Goal: Task Accomplishment & Management: Manage account settings

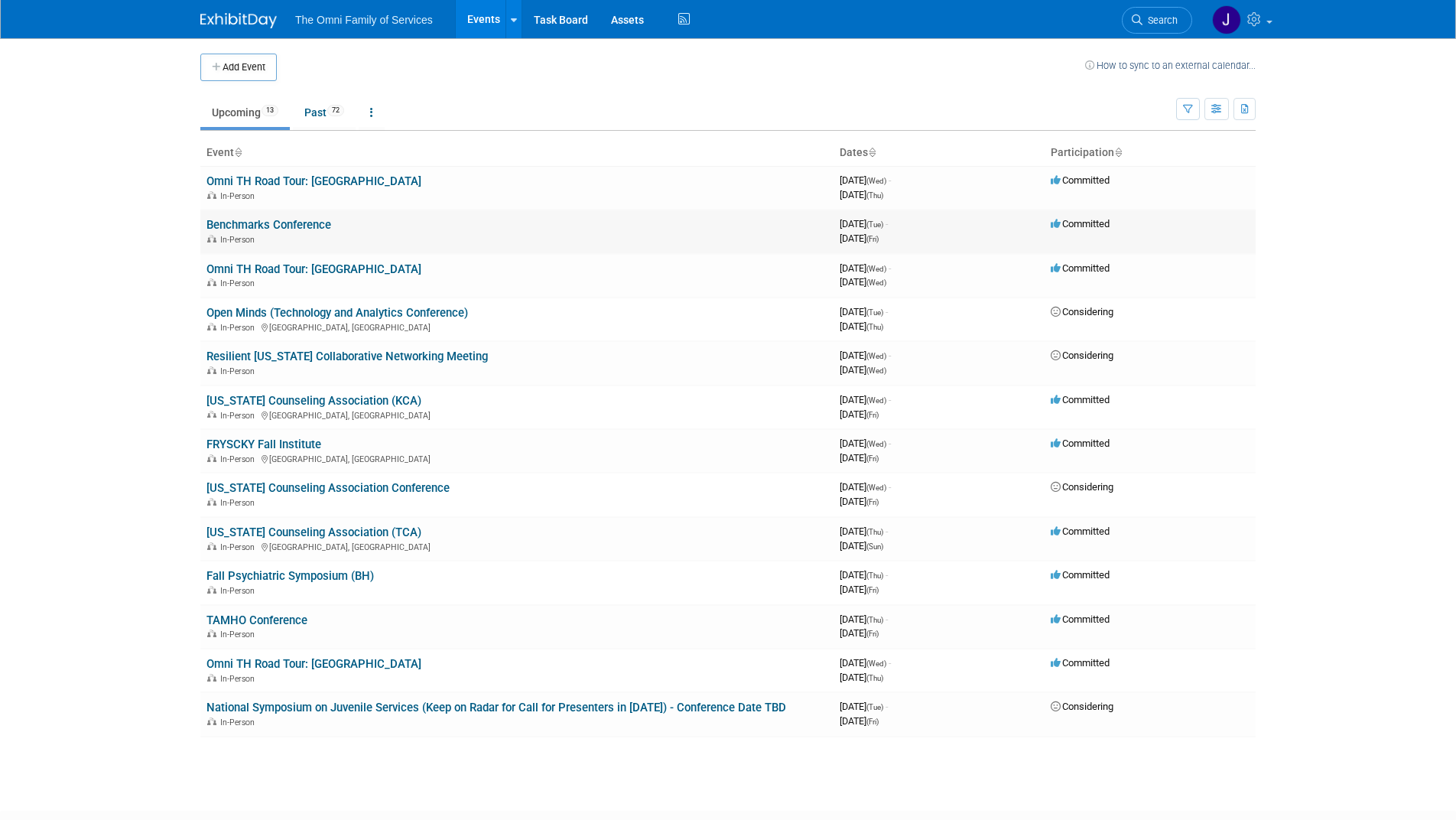
click at [248, 224] on link "Benchmarks Conference" at bounding box center [269, 225] width 125 height 14
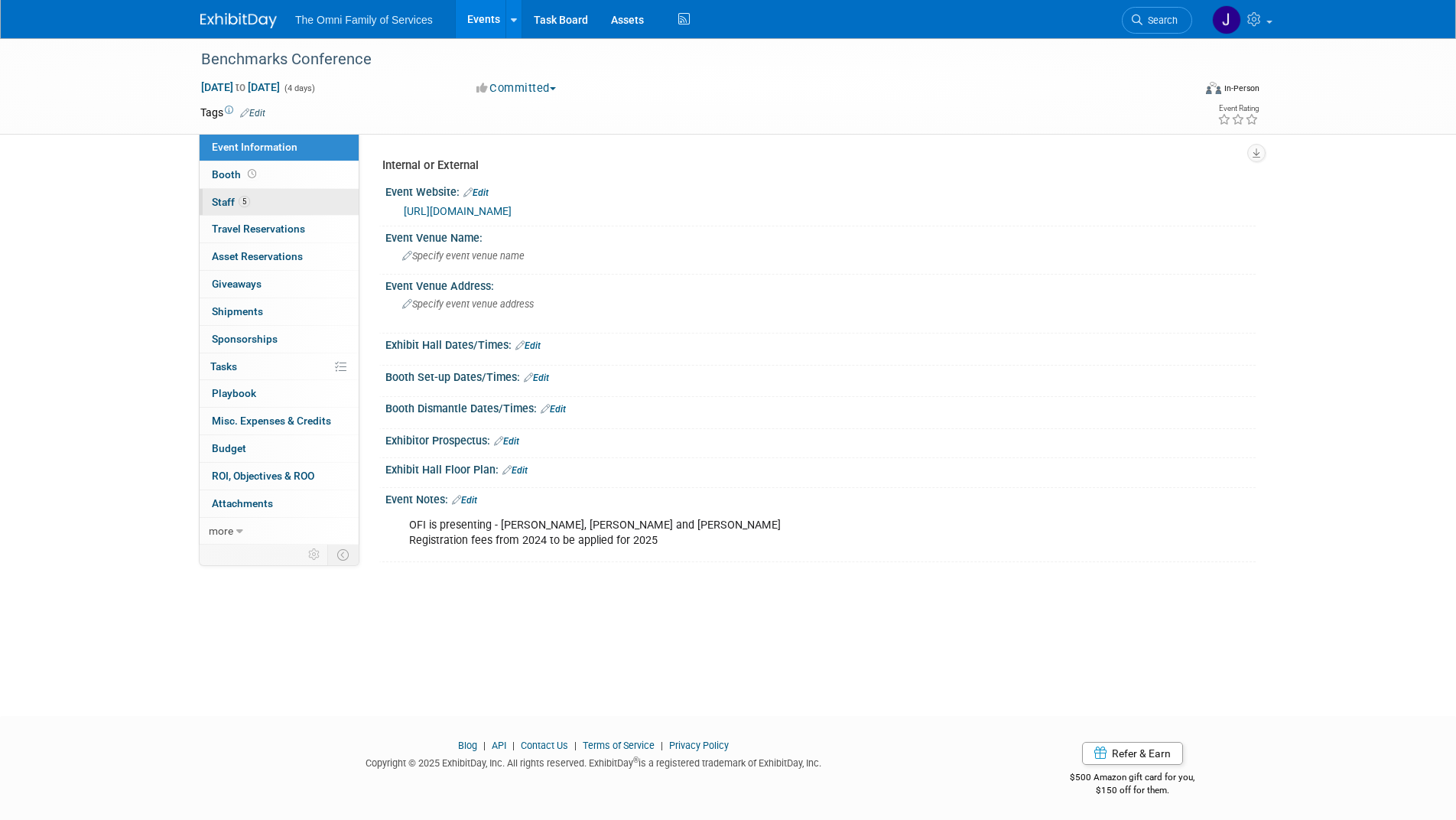
click at [220, 200] on span "Staff 5" at bounding box center [231, 202] width 38 height 12
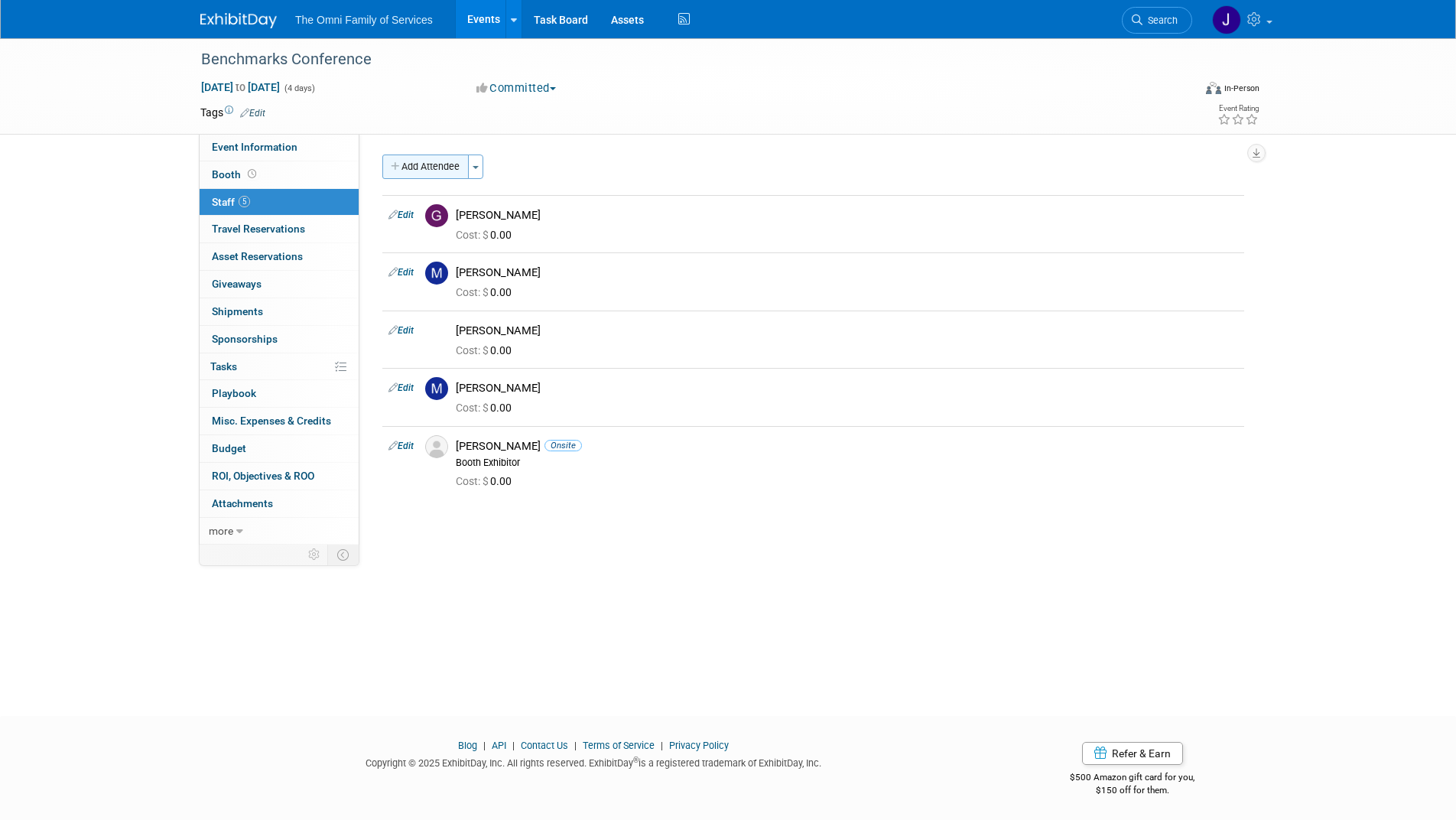
click at [422, 157] on button "Add Attendee" at bounding box center [426, 167] width 86 height 25
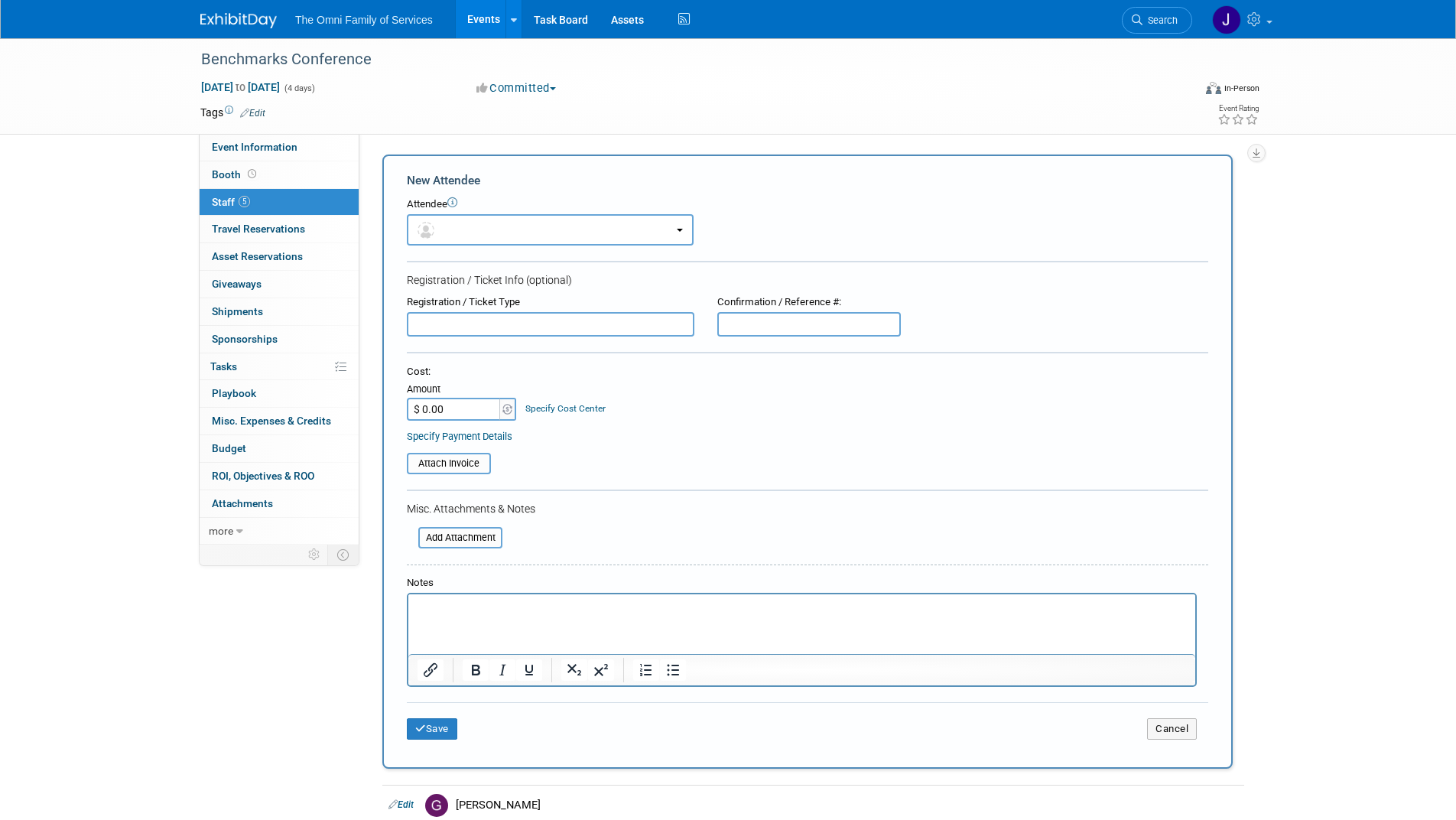
click at [513, 324] on input "text" at bounding box center [551, 324] width 287 height 25
click at [507, 222] on button "button" at bounding box center [550, 229] width 286 height 31
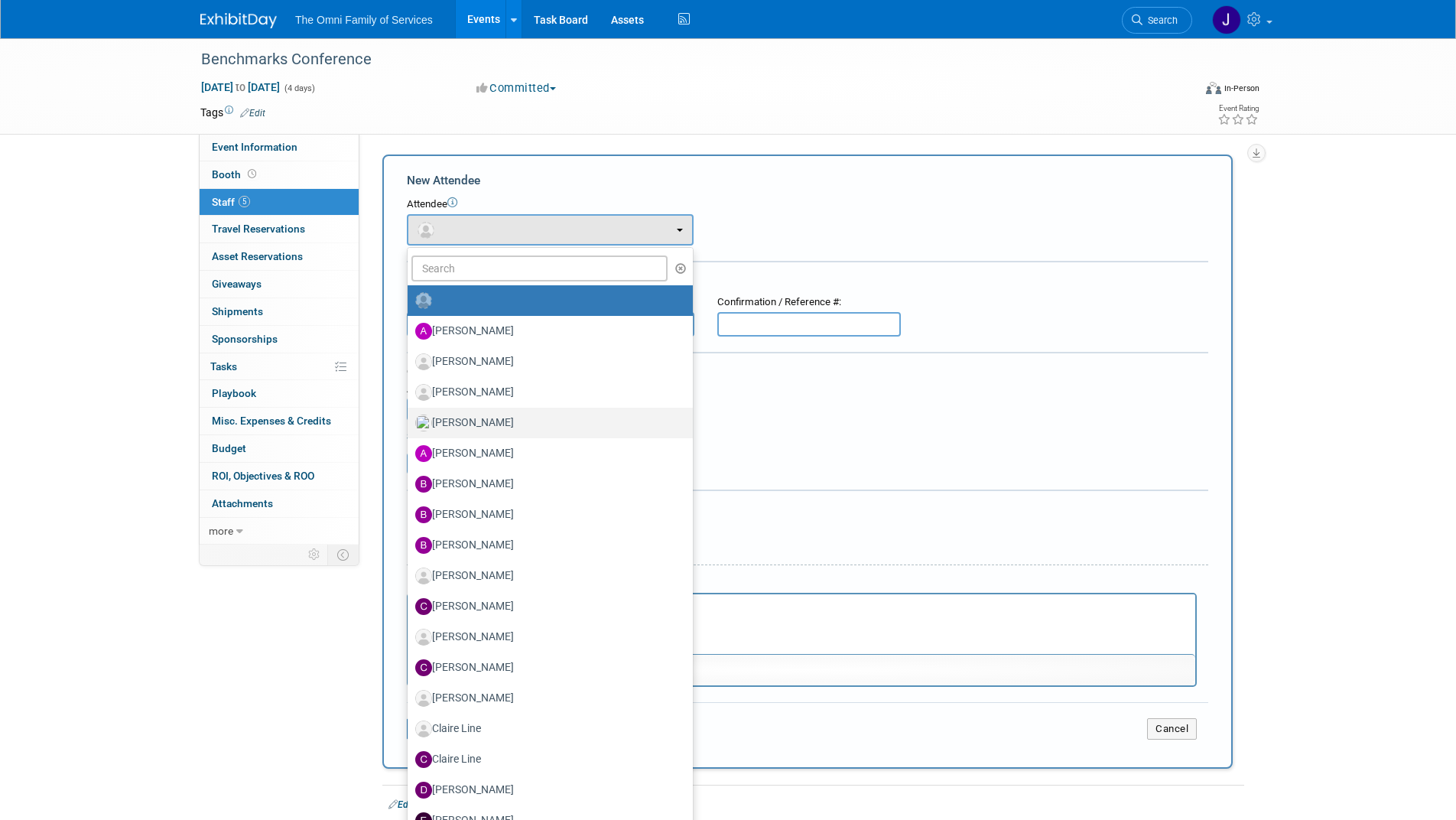
click at [489, 424] on label "Amy Savage" at bounding box center [547, 423] width 262 height 25
click at [410, 424] on input "Amy Savage" at bounding box center [405, 421] width 10 height 10
select select "882624e0-bba1-4ab8-b531-6db81d988916"
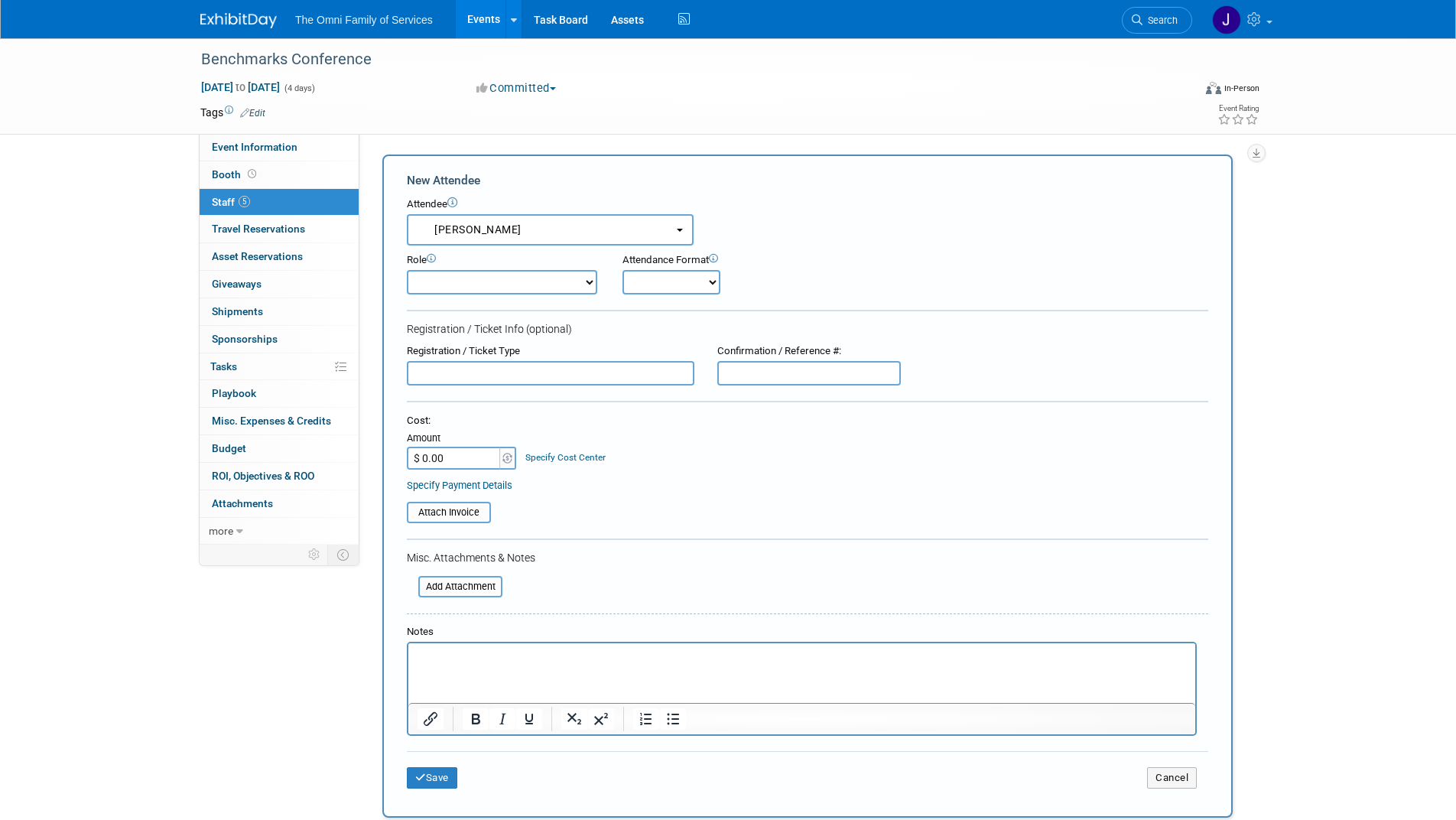
click at [514, 279] on select "Booth Exhibitor Booth Exhibitor + Attendee Booth Exhibitor + Presenter Business…" at bounding box center [502, 282] width 190 height 25
select select "500"
click at [407, 271] on select "Booth Exhibitor Booth Exhibitor + Attendee Booth Exhibitor + Presenter Business…" at bounding box center [502, 282] width 190 height 25
click at [659, 278] on select "Onsite Remote" at bounding box center [672, 282] width 98 height 25
select select "1"
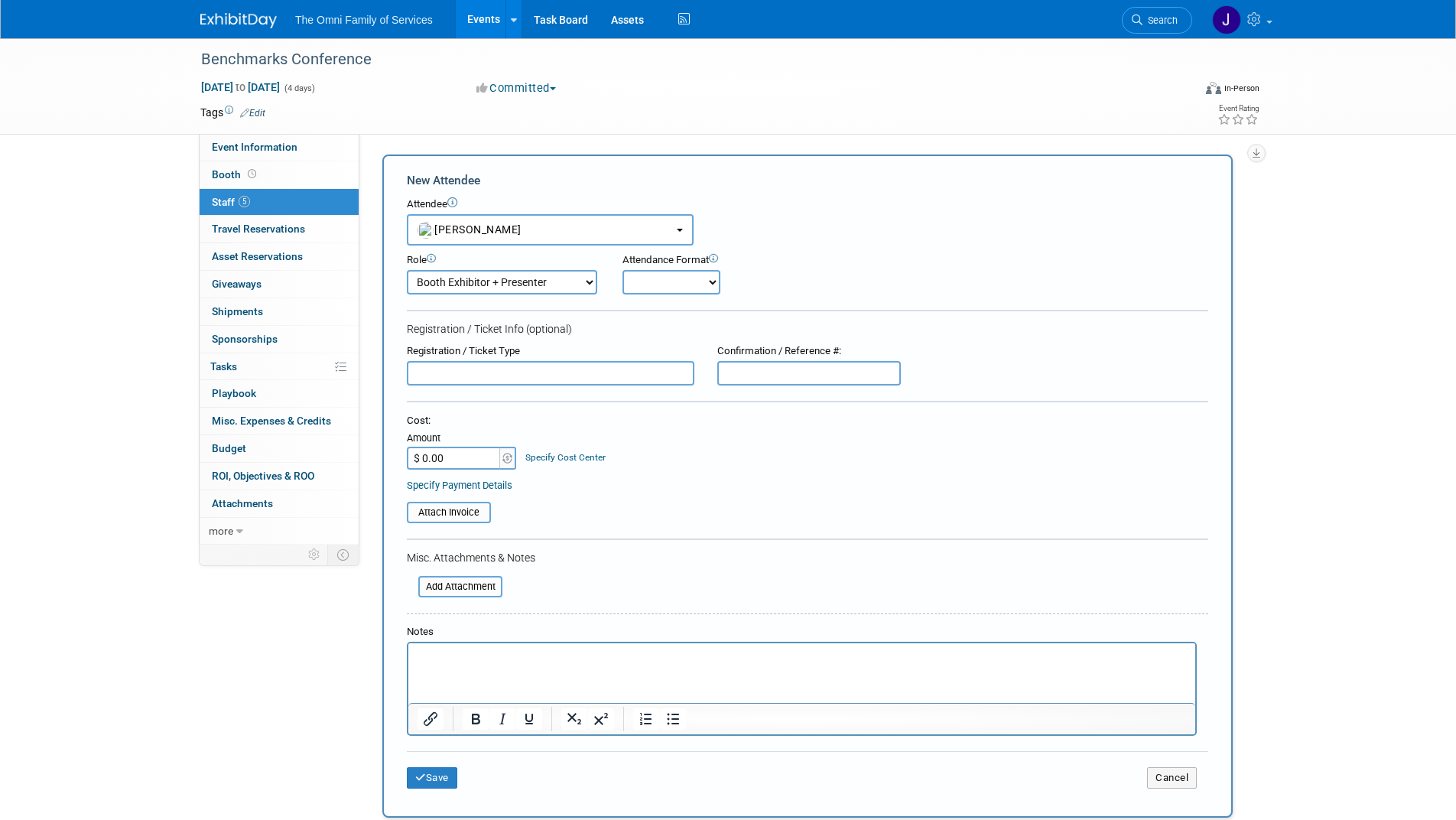
click at [625, 271] on select "Onsite Remote" at bounding box center [672, 282] width 98 height 25
click at [438, 779] on button "Save" at bounding box center [433, 778] width 51 height 21
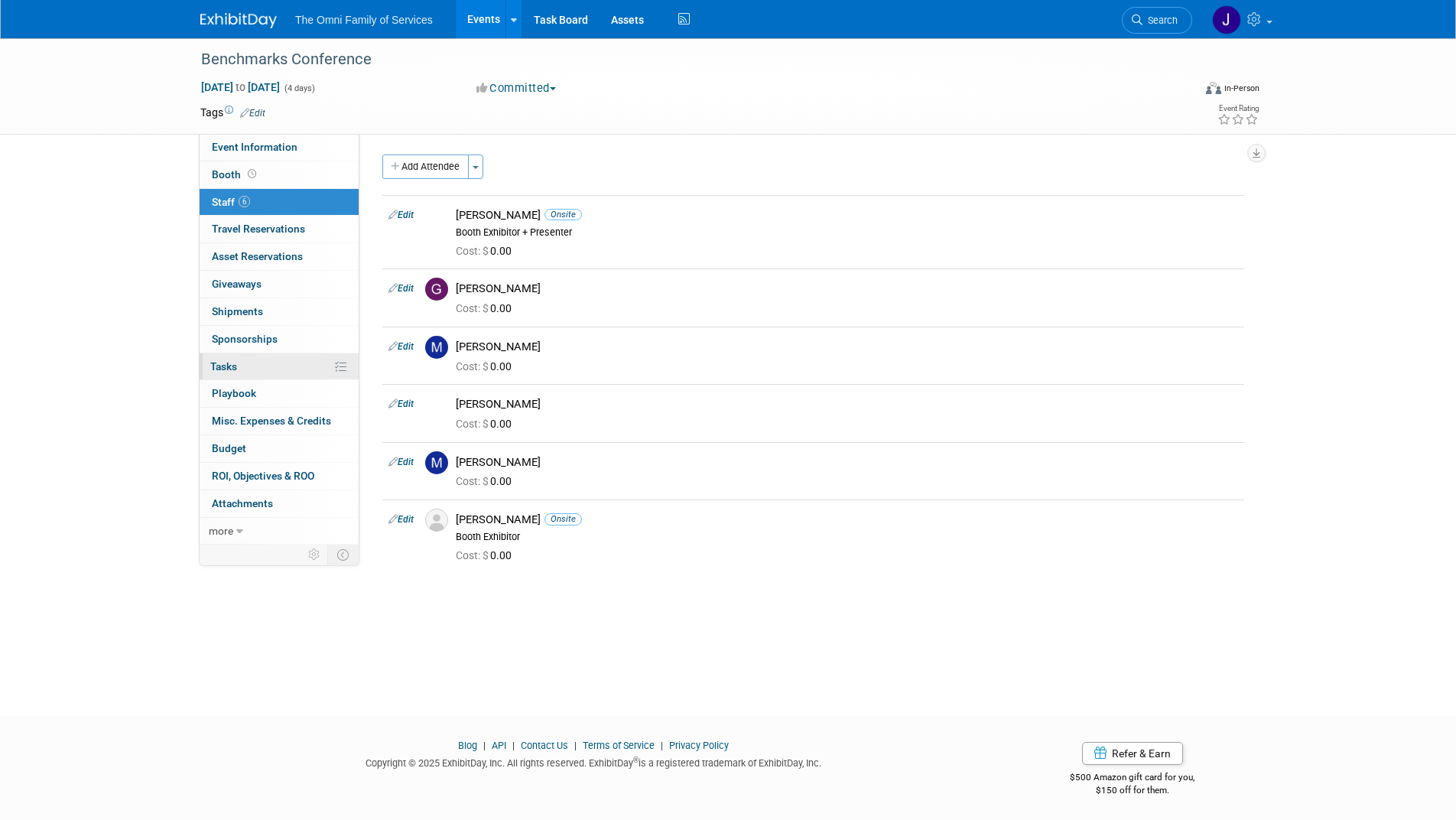
click at [227, 366] on span "Tasks 0%" at bounding box center [224, 366] width 27 height 12
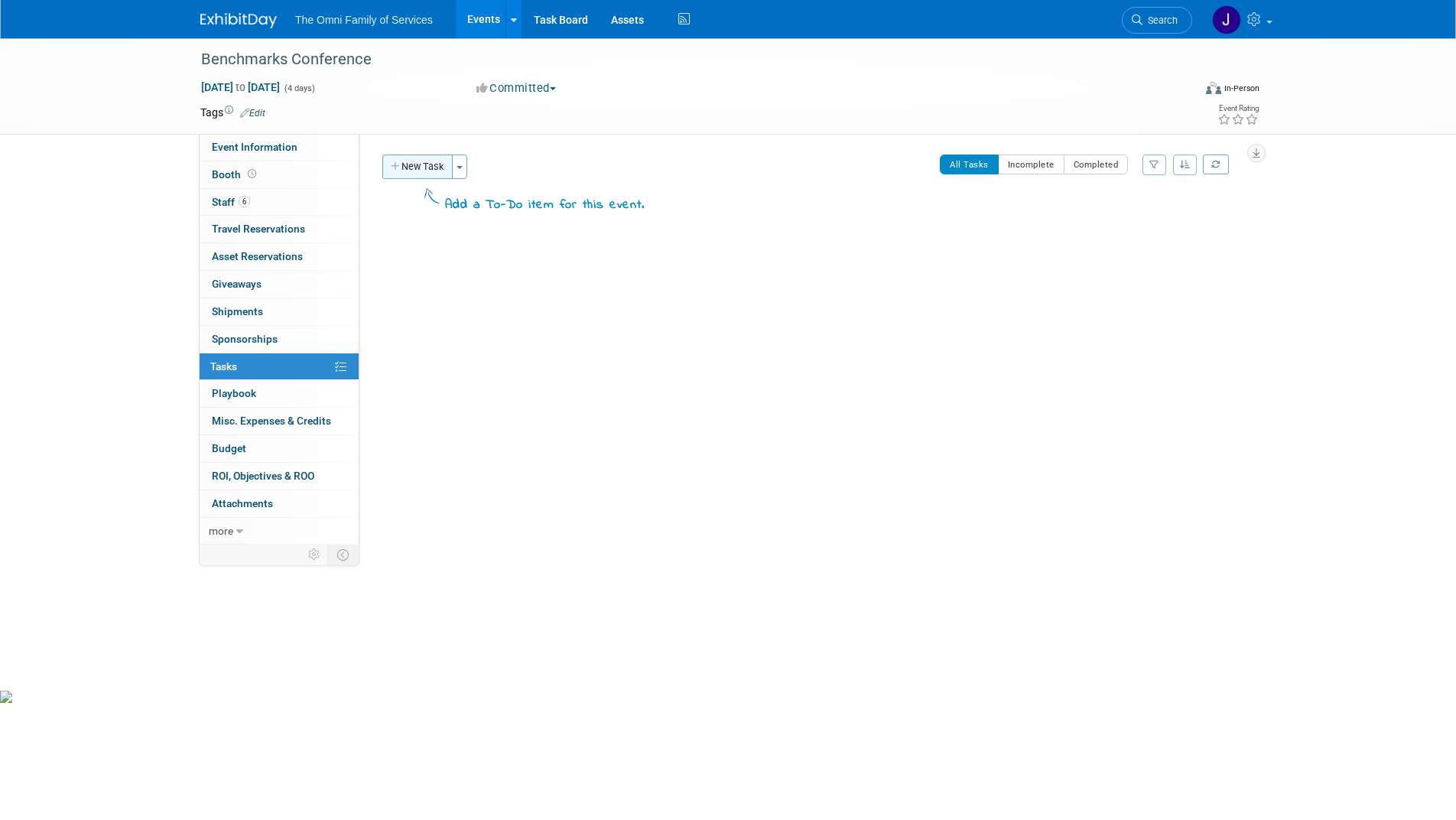
click at [423, 168] on button "New Task" at bounding box center [417, 167] width 70 height 25
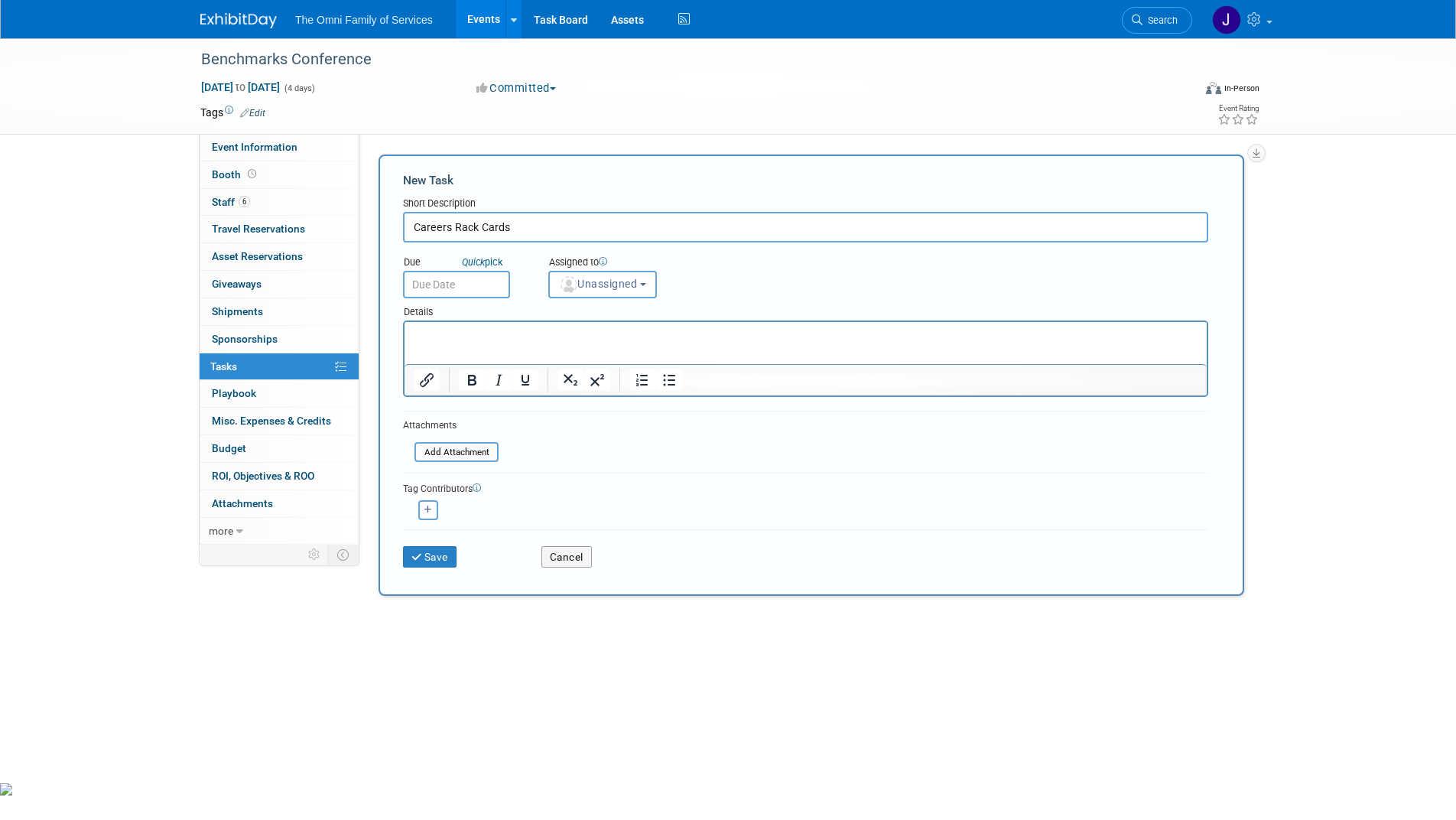
type input "Careers Rack Cards"
click at [510, 337] on p "Rich Text Area. Press ALT-0 for help." at bounding box center [806, 336] width 785 height 15
click at [650, 281] on button "Unassigned" at bounding box center [603, 284] width 109 height 28
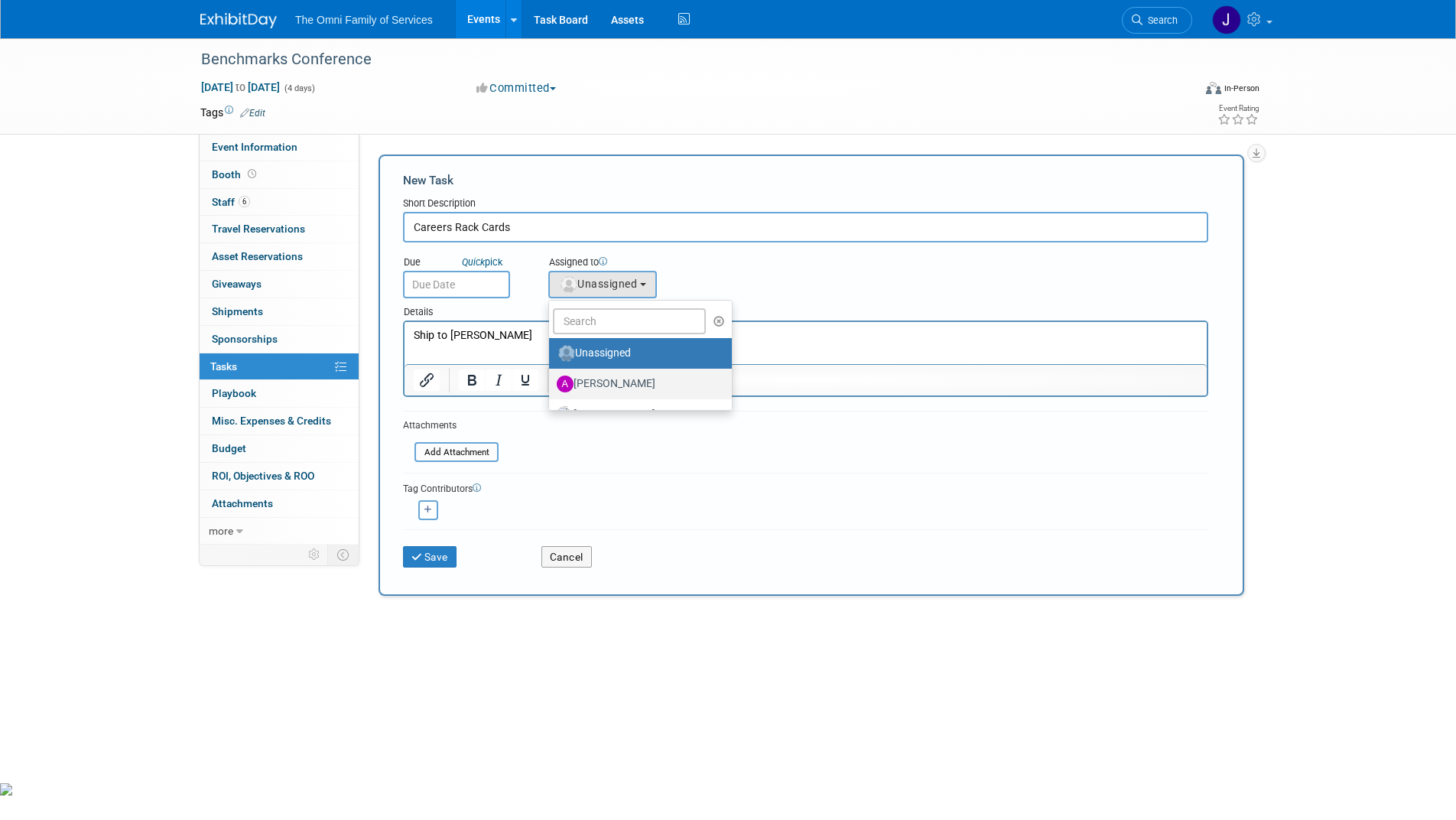
click at [630, 375] on label "Abigail Woods" at bounding box center [636, 384] width 160 height 25
click at [552, 377] on input "Abigail Woods" at bounding box center [547, 382] width 10 height 10
select select "fb63ec64-5854-42b7-bad8-c482f023bc0a"
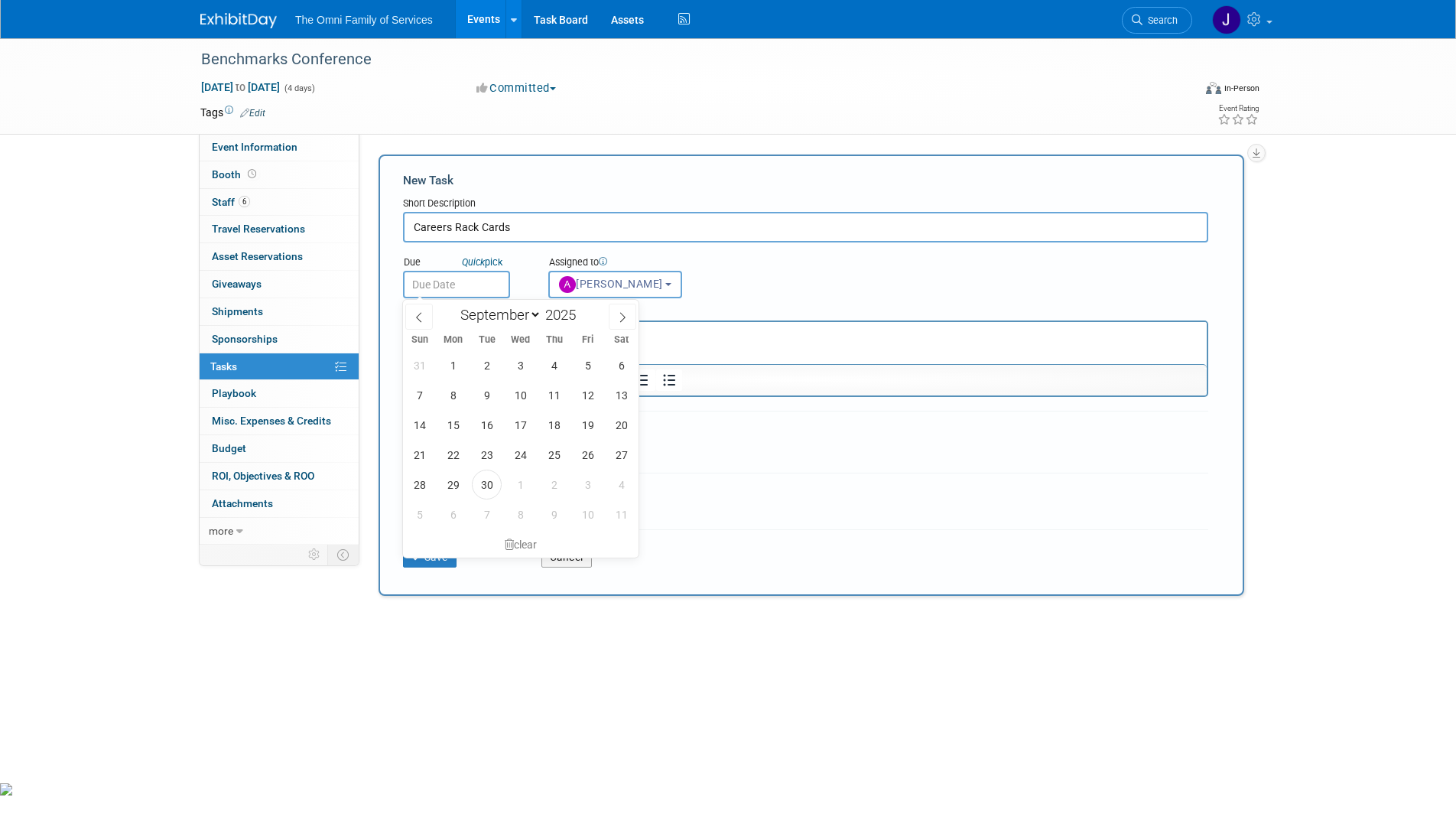
click at [452, 282] on input "text" at bounding box center [456, 284] width 107 height 28
click at [623, 314] on icon at bounding box center [622, 317] width 11 height 11
select select "9"
click at [589, 391] on span "10" at bounding box center [587, 395] width 30 height 30
type input "Oct 10, 2025"
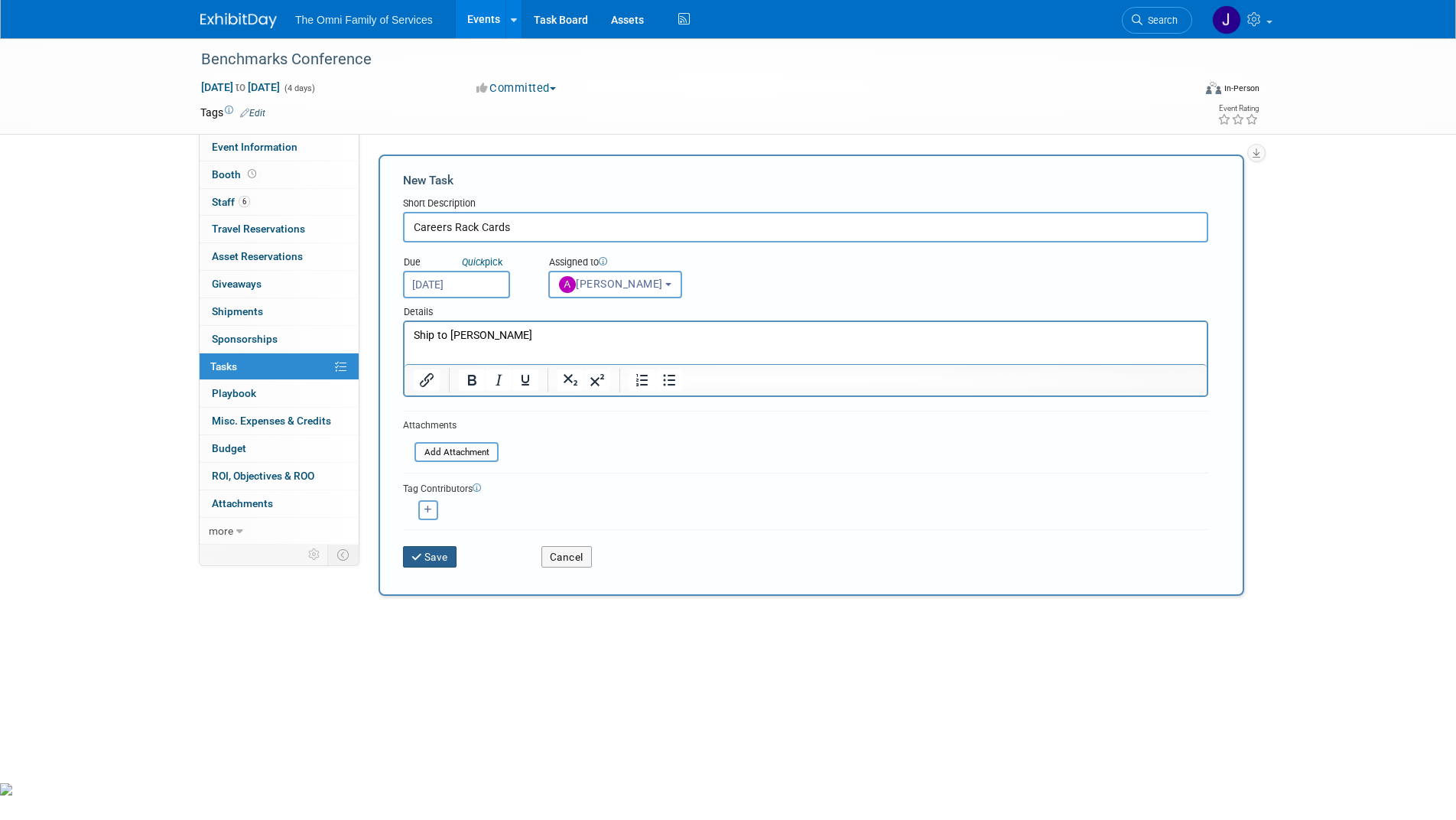
click at [438, 558] on button "Save" at bounding box center [429, 556] width 53 height 21
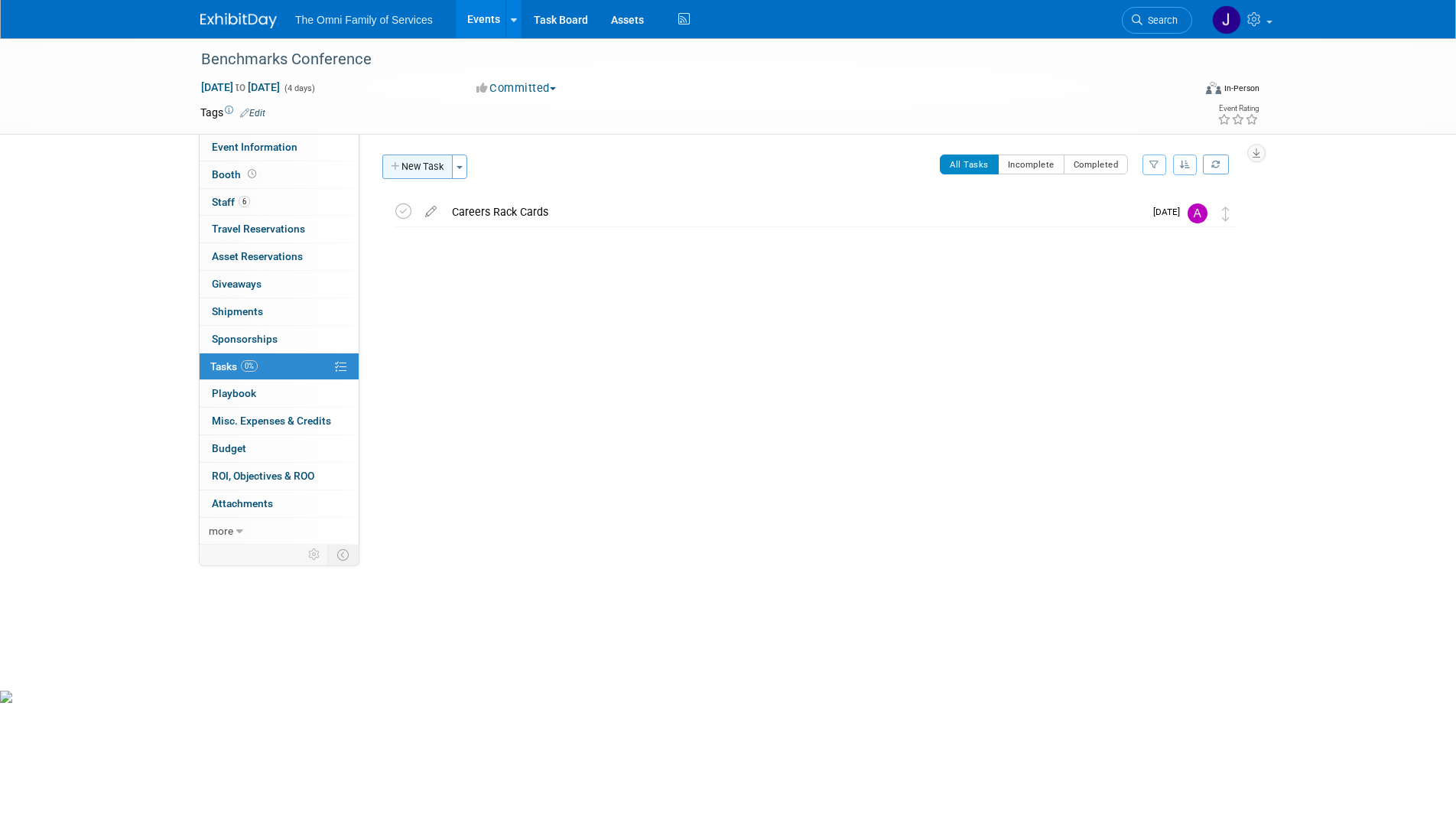
click at [426, 170] on button "New Task" at bounding box center [417, 167] width 70 height 25
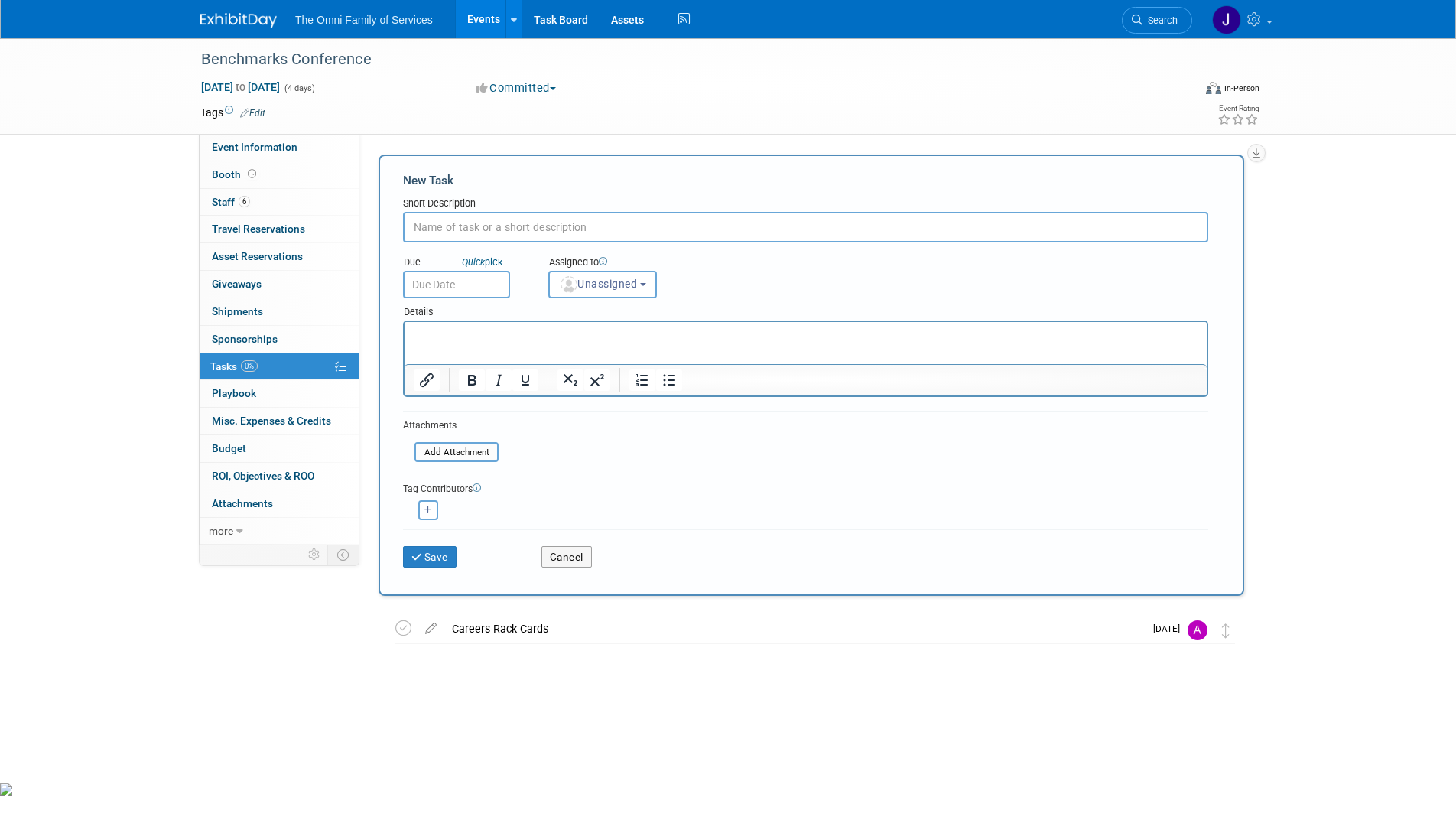
click at [481, 222] on input "text" at bounding box center [805, 227] width 805 height 30
type input "OFS Services Rack Card"
click at [475, 328] on p "Rich Text Area. Press ALT-0 for help." at bounding box center [806, 336] width 785 height 15
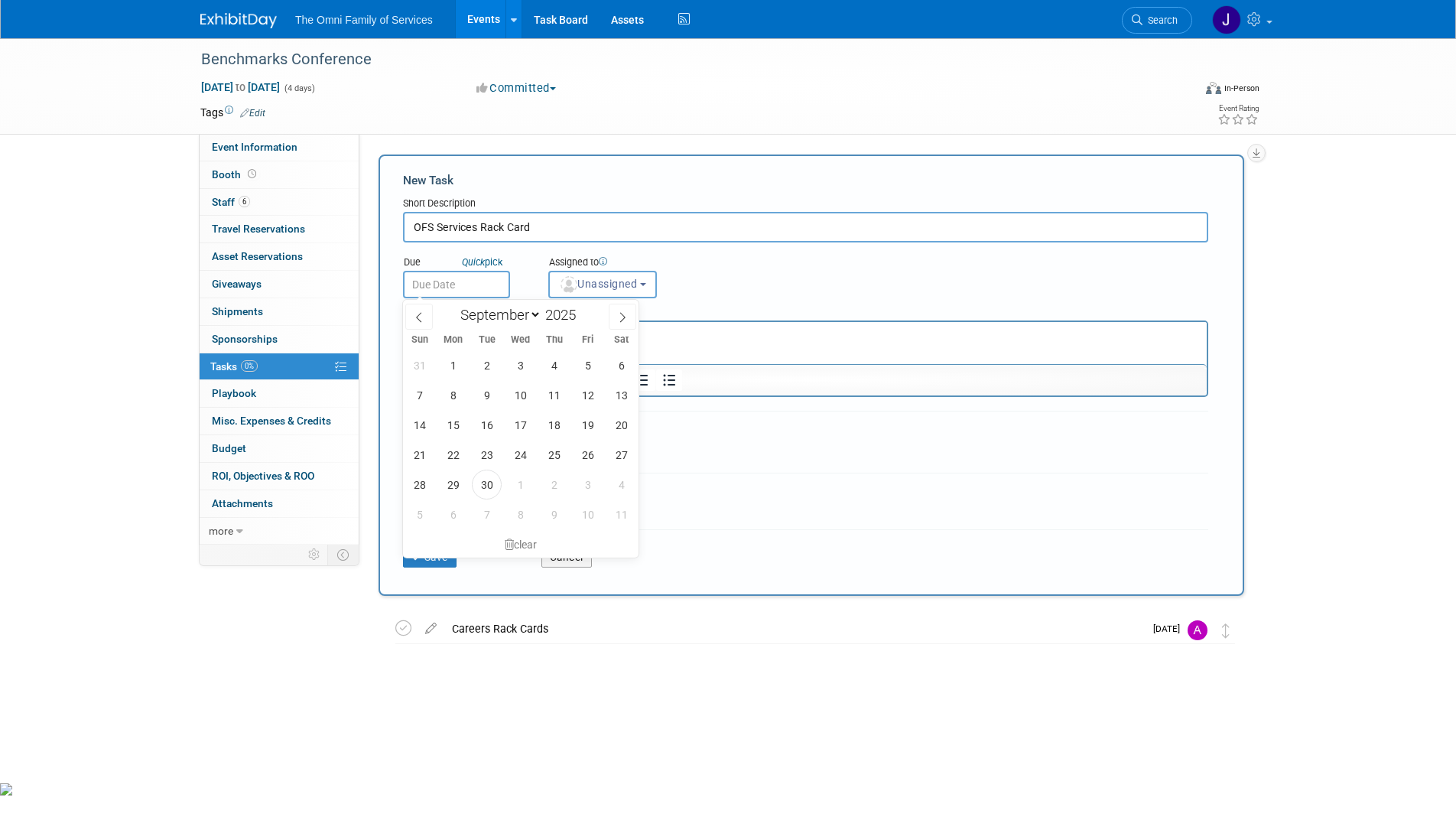
click at [478, 281] on input "text" at bounding box center [456, 284] width 107 height 28
click at [622, 312] on icon at bounding box center [622, 317] width 11 height 11
select select "9"
click at [586, 392] on span "10" at bounding box center [587, 395] width 30 height 30
type input "Oct 10, 2025"
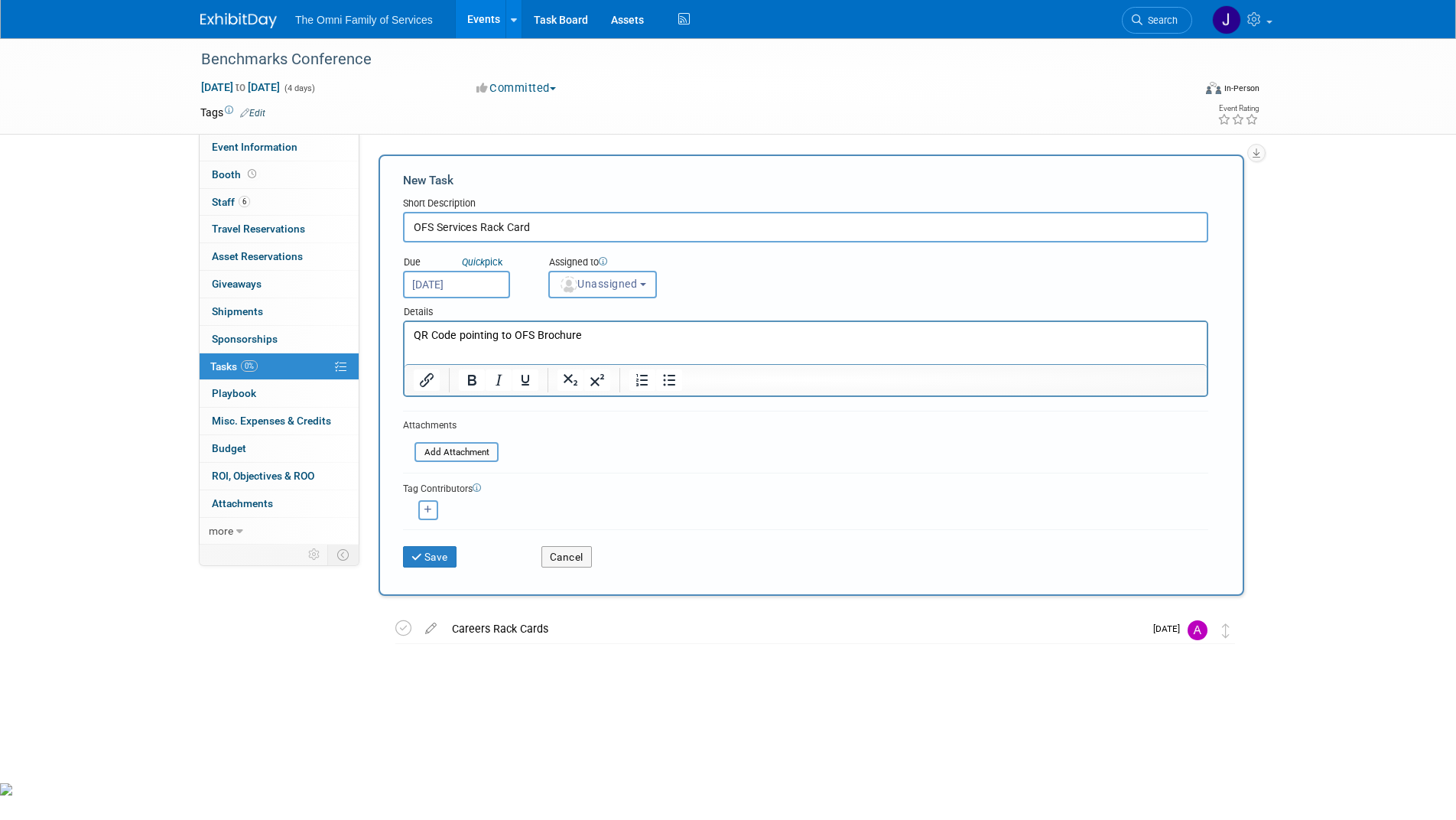
click at [646, 287] on button "Unassigned" at bounding box center [603, 284] width 109 height 28
click at [614, 377] on label "Abigail Woods" at bounding box center [636, 384] width 160 height 25
click at [552, 377] on input "Abigail Woods" at bounding box center [547, 382] width 10 height 10
select select "fb63ec64-5854-42b7-bad8-c482f023bc0a"
click at [428, 559] on button "Save" at bounding box center [429, 556] width 53 height 21
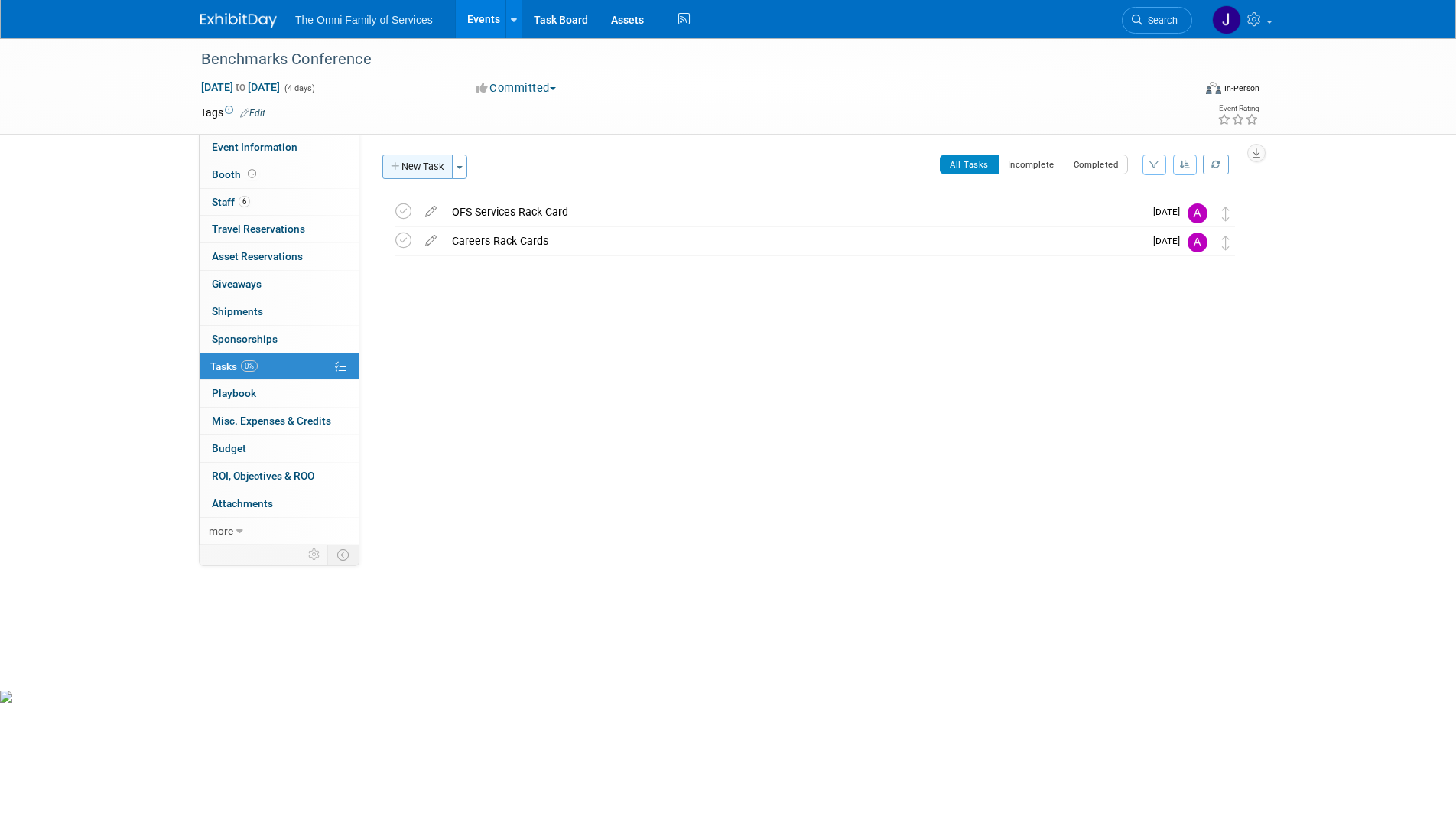
click at [412, 166] on button "New Task" at bounding box center [417, 167] width 70 height 25
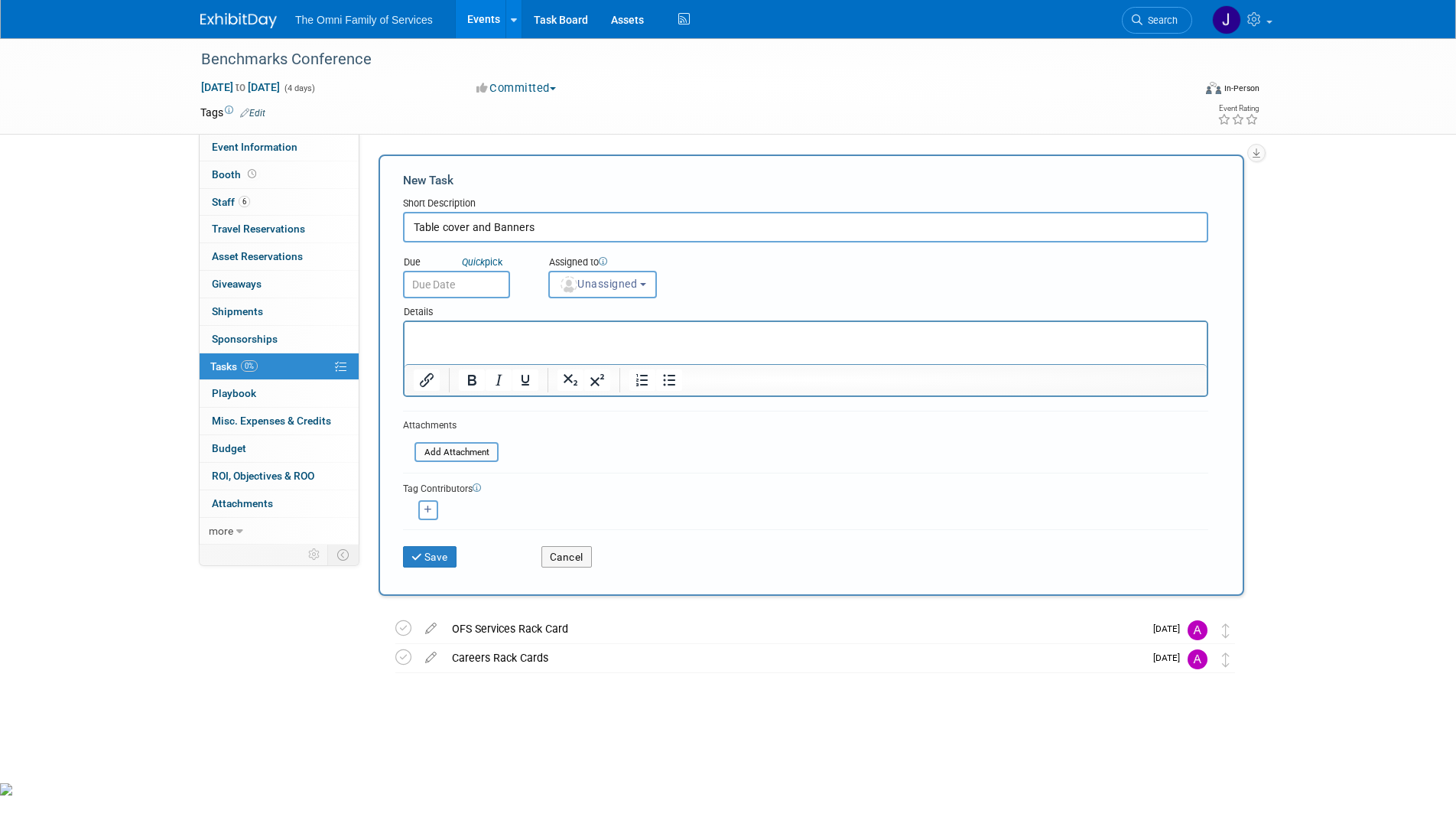
click at [406, 226] on input "Table cover and Banners" at bounding box center [805, 227] width 805 height 30
type input "OFI Table cover and Banners"
click at [611, 289] on span "Unassigned" at bounding box center [598, 284] width 78 height 12
click at [625, 362] on label "Michelle Brewer" at bounding box center [636, 360] width 160 height 25
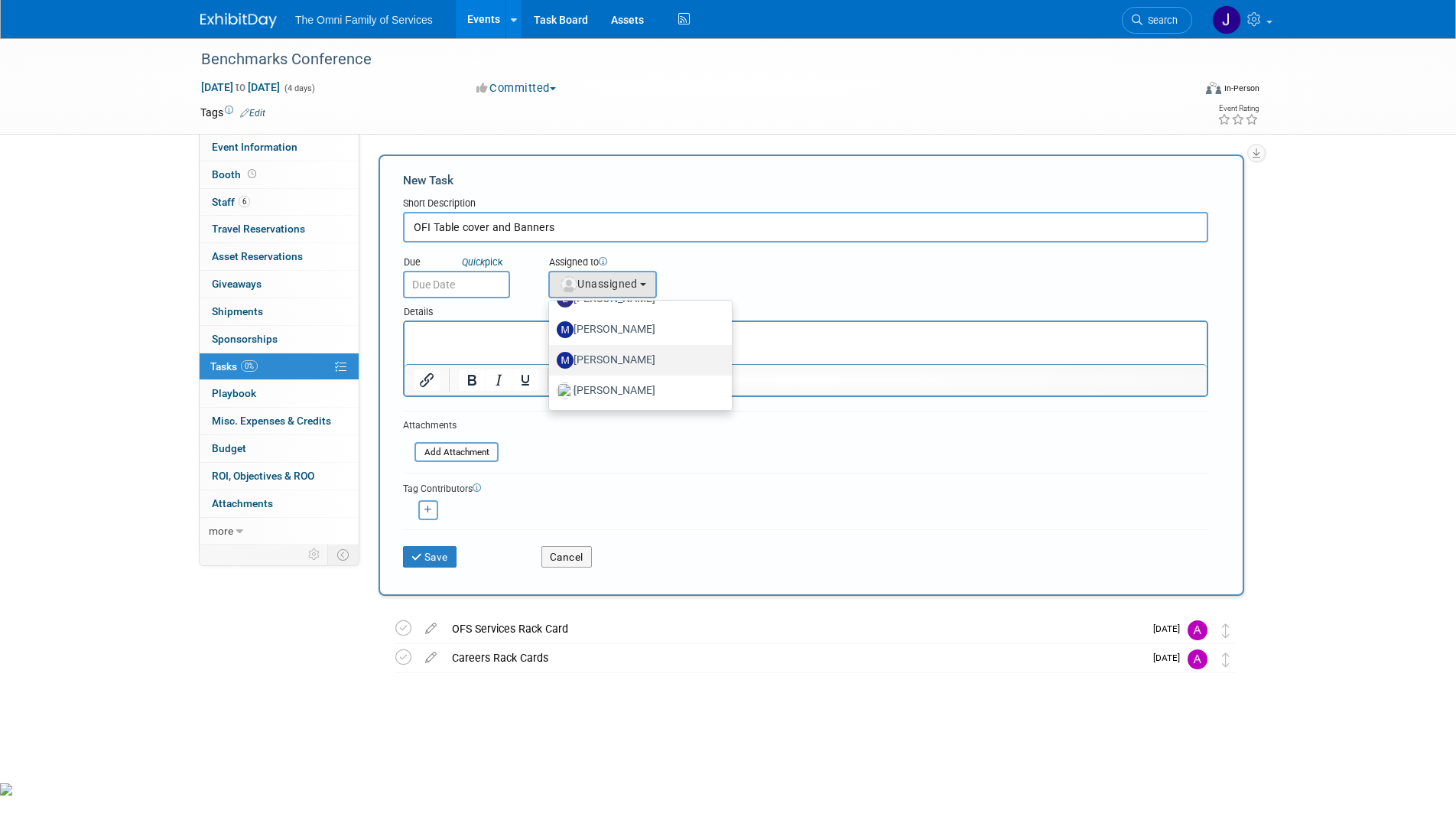
click at [552, 362] on input "Michelle Brewer" at bounding box center [547, 358] width 10 height 10
select select "ea46dbc2-1d2e-4844-ac5e-aed160d45ea3"
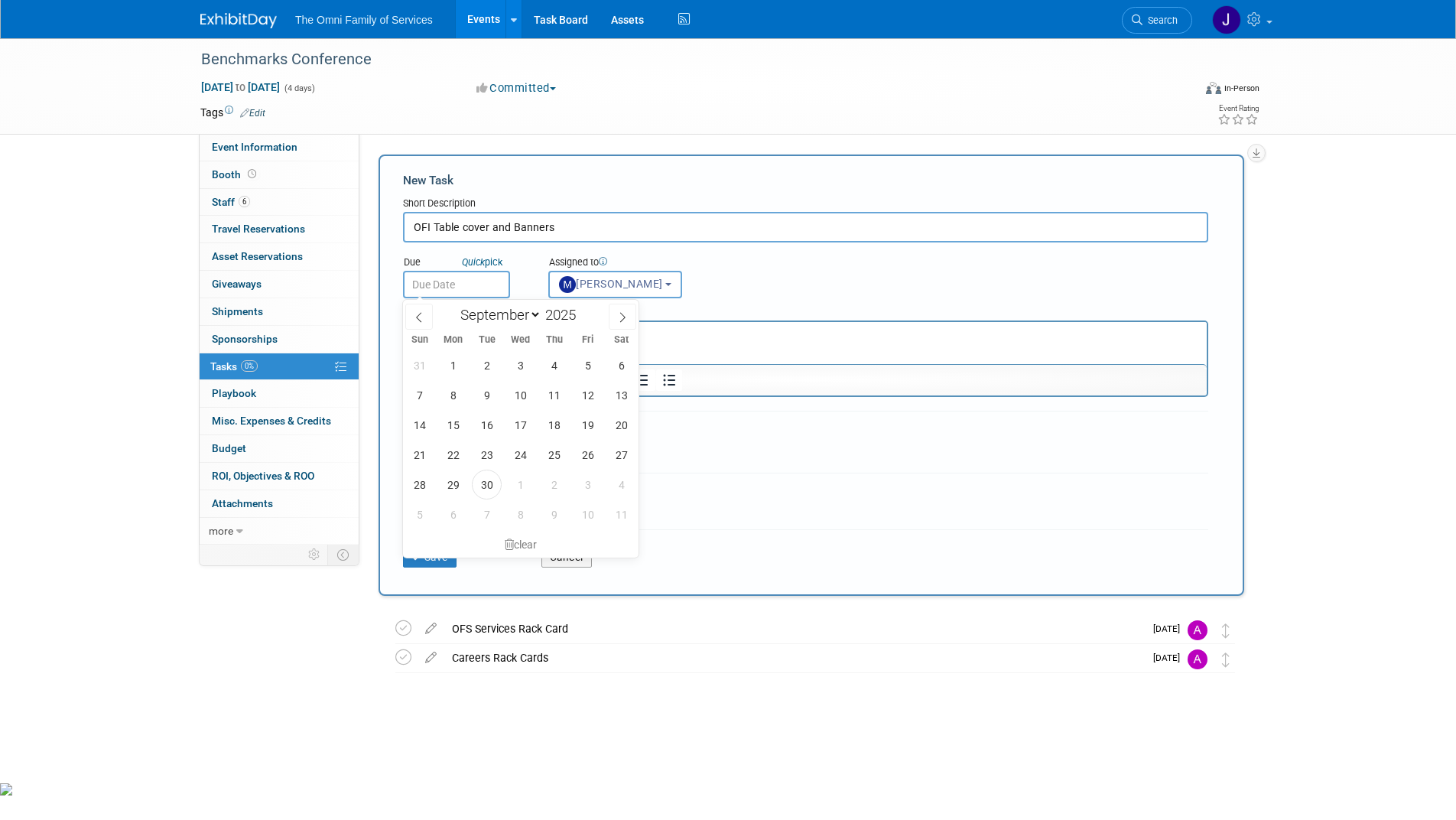
click at [471, 279] on input "text" at bounding box center [456, 284] width 107 height 28
click at [619, 316] on icon at bounding box center [622, 317] width 11 height 11
select select "9"
click at [446, 421] on span "13" at bounding box center [453, 424] width 30 height 30
type input "Oct 13, 2025"
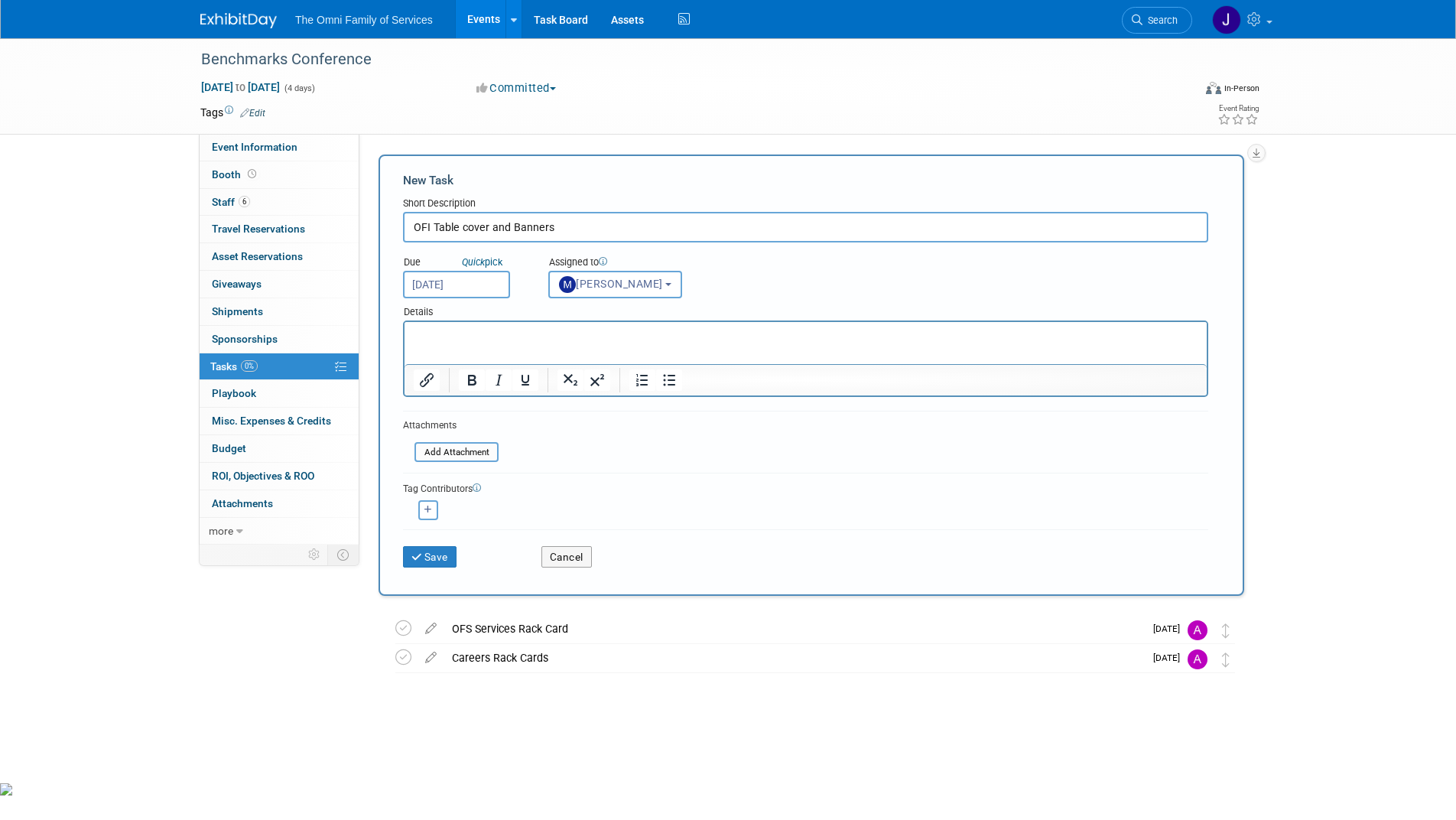
click at [456, 331] on p "Rich Text Area. Press ALT-0 for help." at bounding box center [806, 336] width 785 height 15
click at [435, 560] on button "Save" at bounding box center [429, 556] width 53 height 21
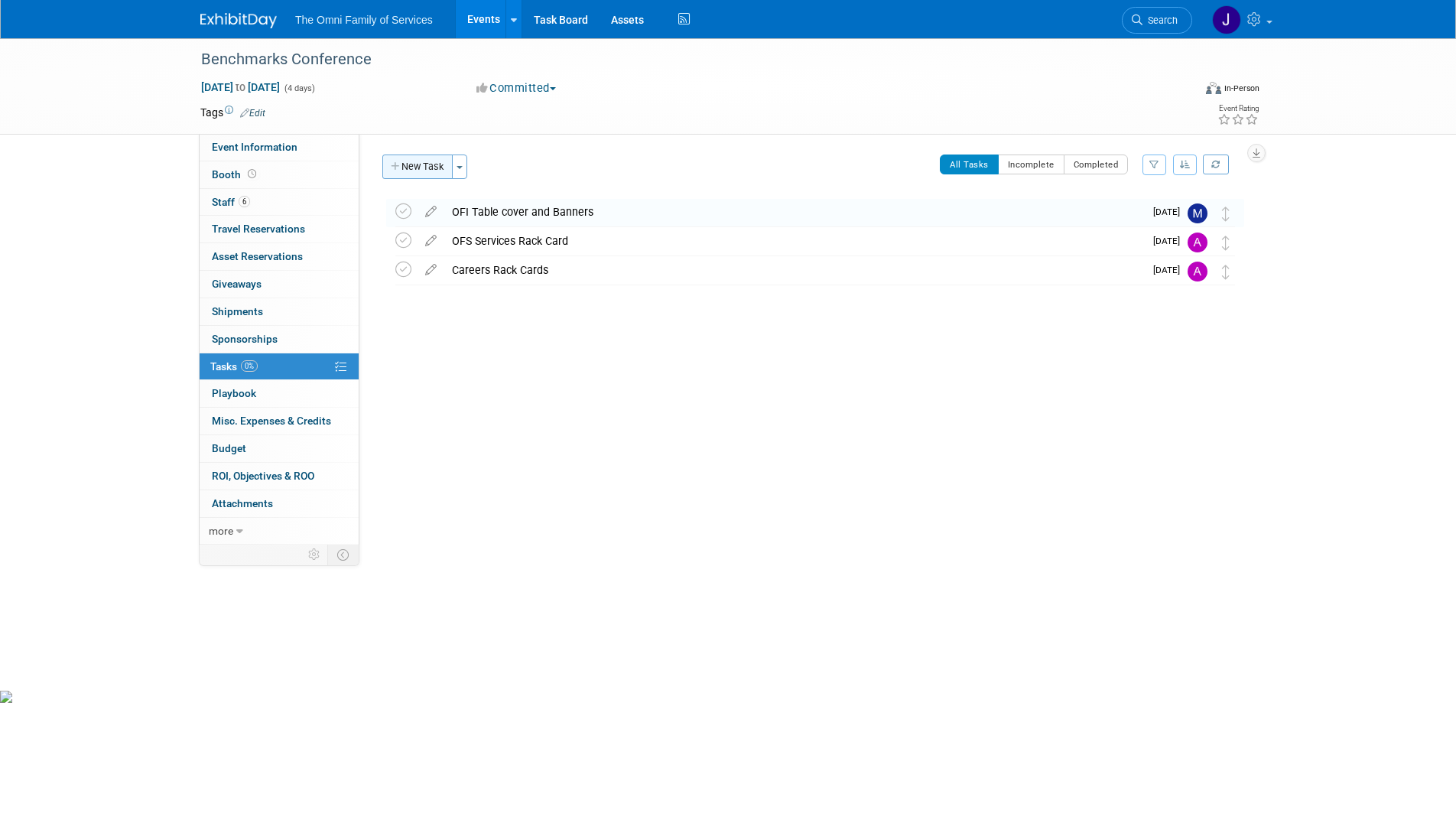
click at [413, 167] on button "New Task" at bounding box center [417, 167] width 70 height 25
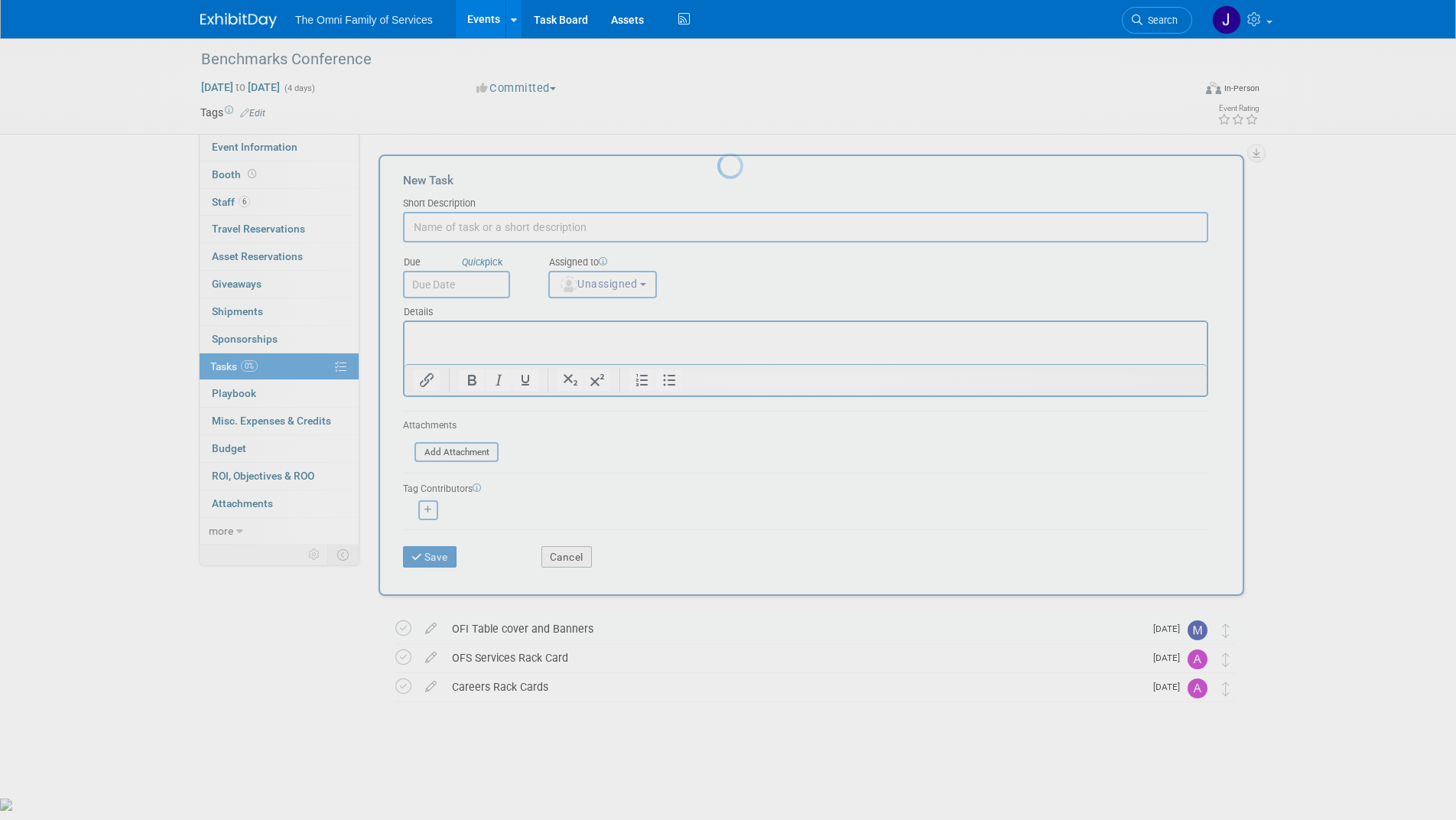
scroll to position [0, 0]
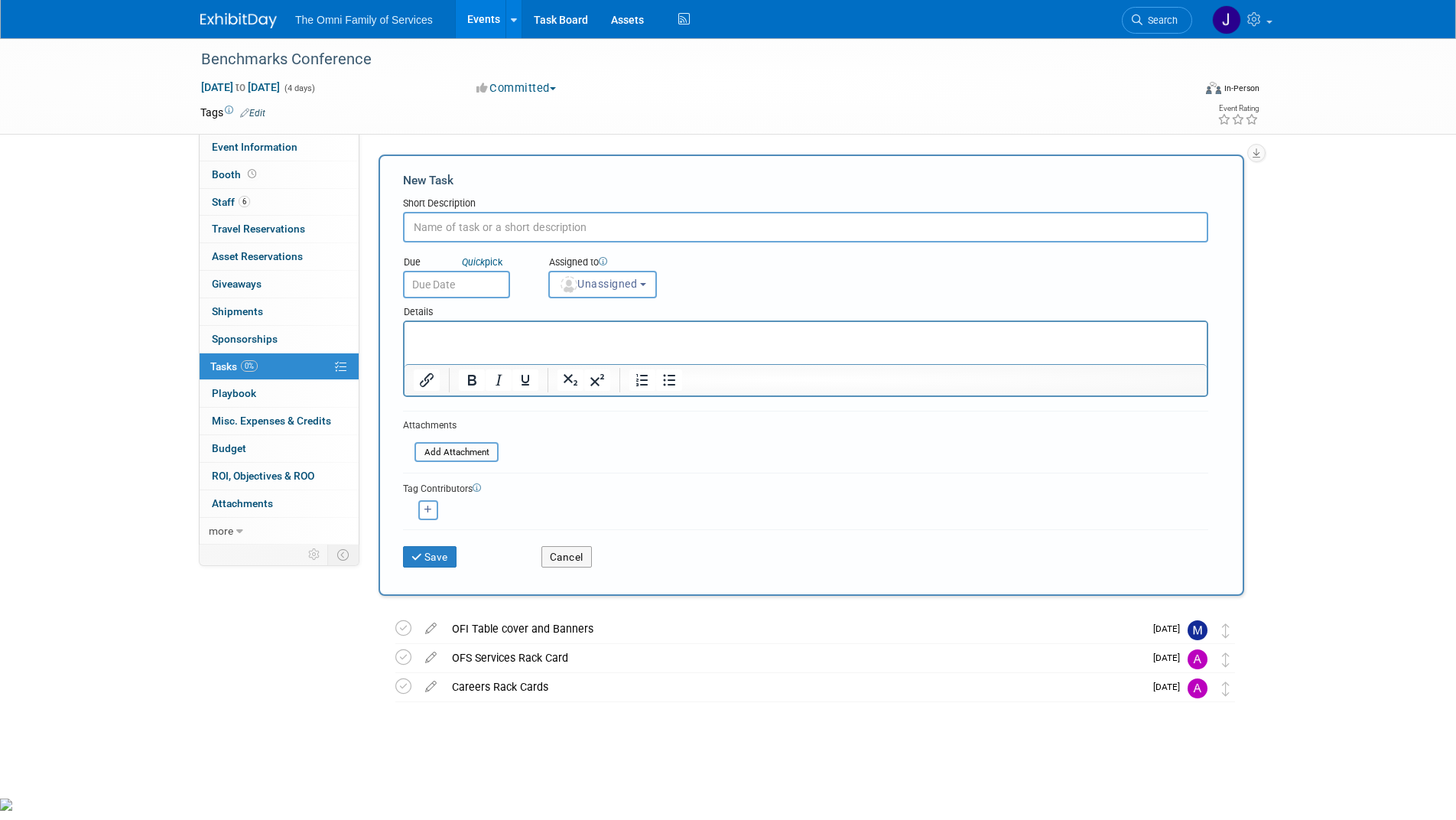
click at [452, 231] on input "text" at bounding box center [805, 227] width 805 height 30
type input "Promo Items, Rack Cards, Brochures"
click at [455, 278] on input "text" at bounding box center [456, 284] width 107 height 28
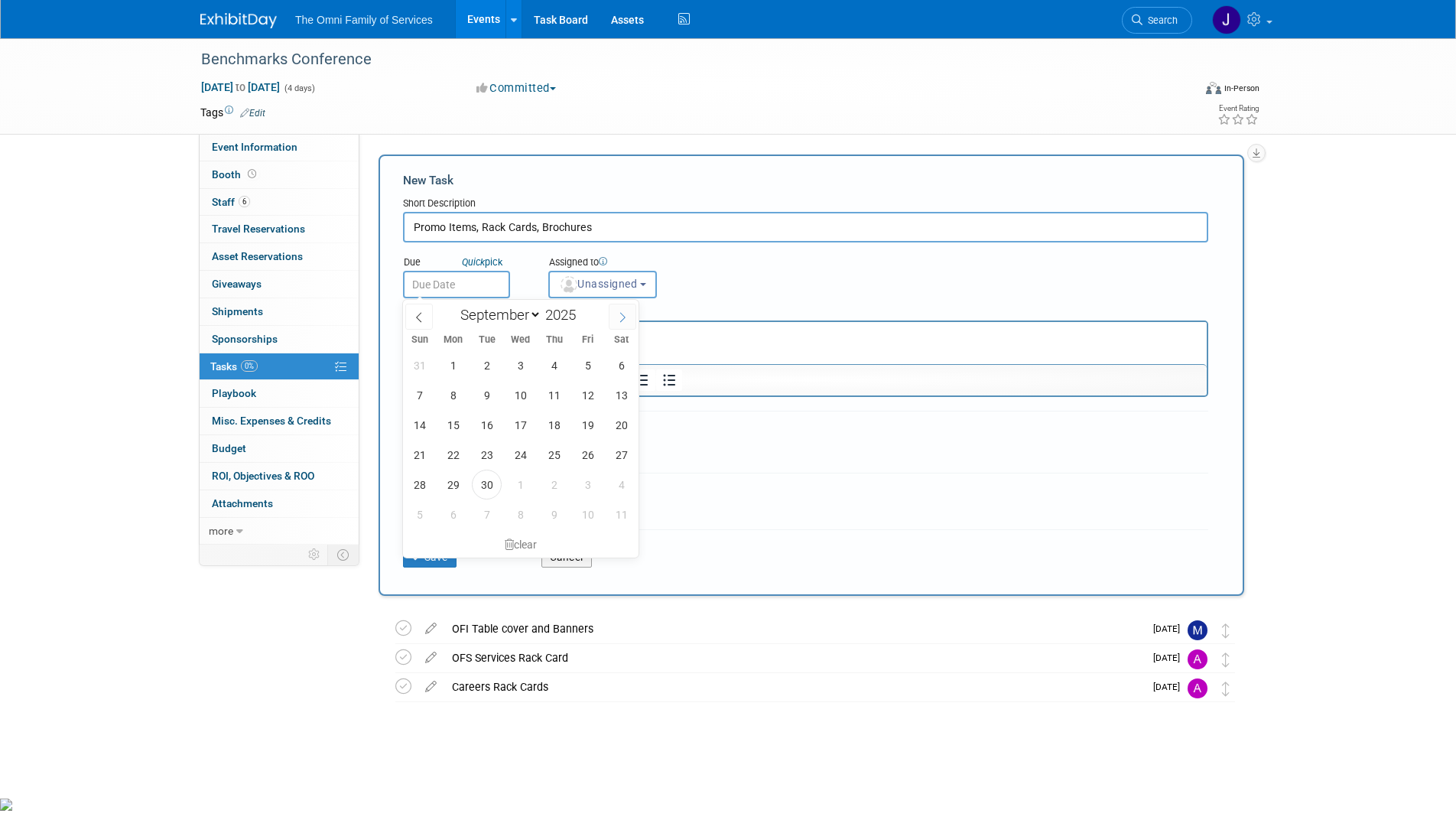
click at [628, 318] on span at bounding box center [623, 316] width 28 height 26
select select "9"
click at [455, 427] on span "13" at bounding box center [453, 424] width 30 height 30
type input "Oct 13, 2025"
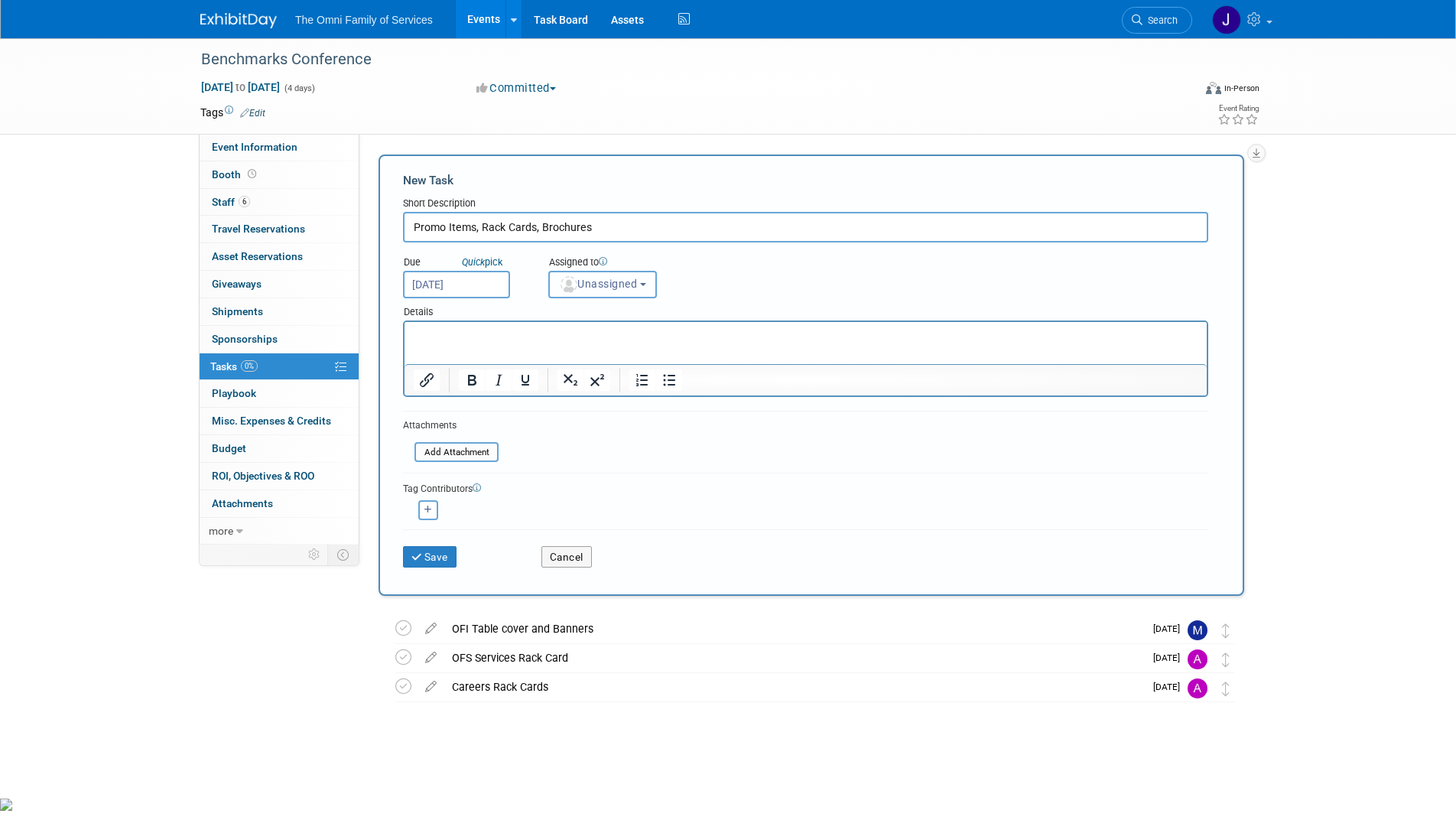
click at [646, 285] on b "button" at bounding box center [643, 285] width 6 height 3
click at [638, 375] on label "Michelle Wingate" at bounding box center [636, 379] width 160 height 25
click at [552, 375] on input "Michelle Wingate" at bounding box center [547, 378] width 10 height 10
select select "6d9077e8-374f-4c0c-b5ac-70a4fcd93bf8"
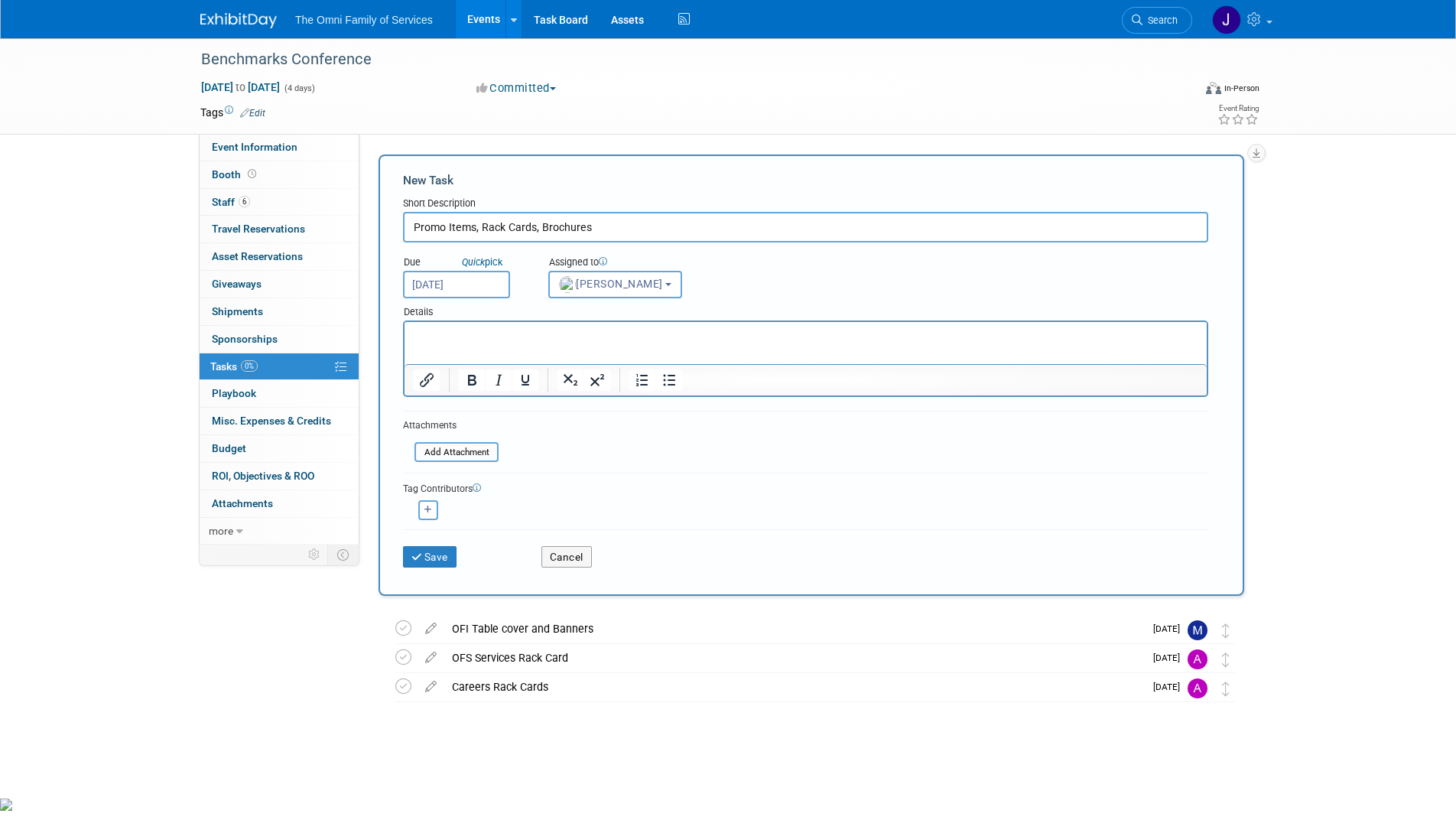
click at [439, 543] on div "Save" at bounding box center [461, 552] width 139 height 31
click at [483, 334] on p "Rich Text Area. Press ALT-0 for help." at bounding box center [806, 336] width 785 height 15
click at [434, 565] on button "Save" at bounding box center [429, 556] width 53 height 21
